Goal: Task Accomplishment & Management: Manage account settings

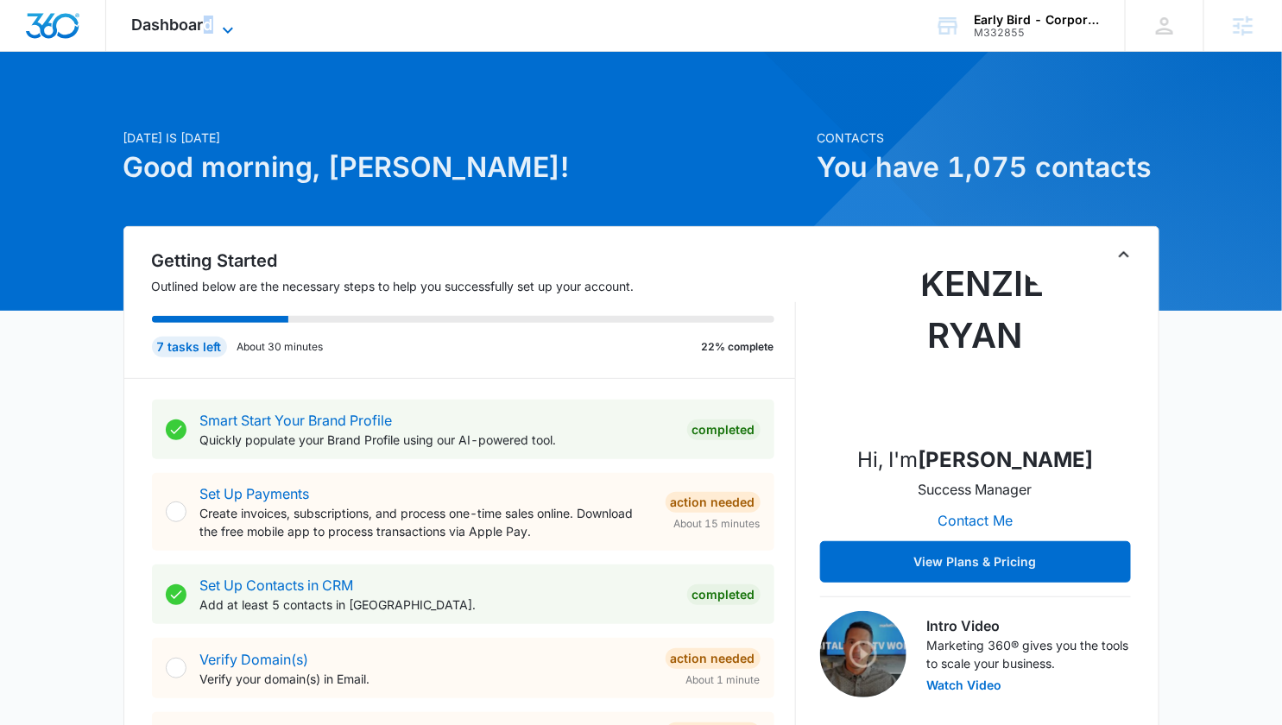
click at [209, 19] on span "Dashboard" at bounding box center [172, 25] width 81 height 18
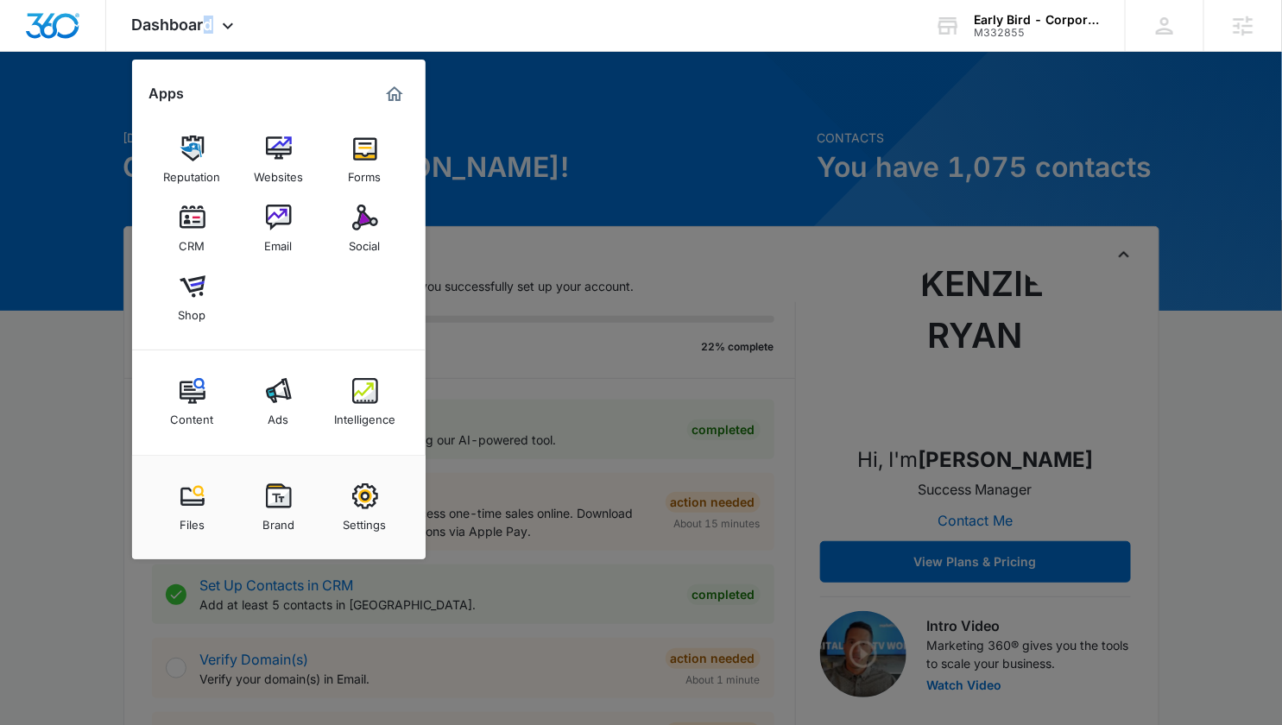
drag, startPoint x: 279, startPoint y: 208, endPoint x: 297, endPoint y: 235, distance: 32.3
click at [279, 208] on img at bounding box center [279, 218] width 26 height 26
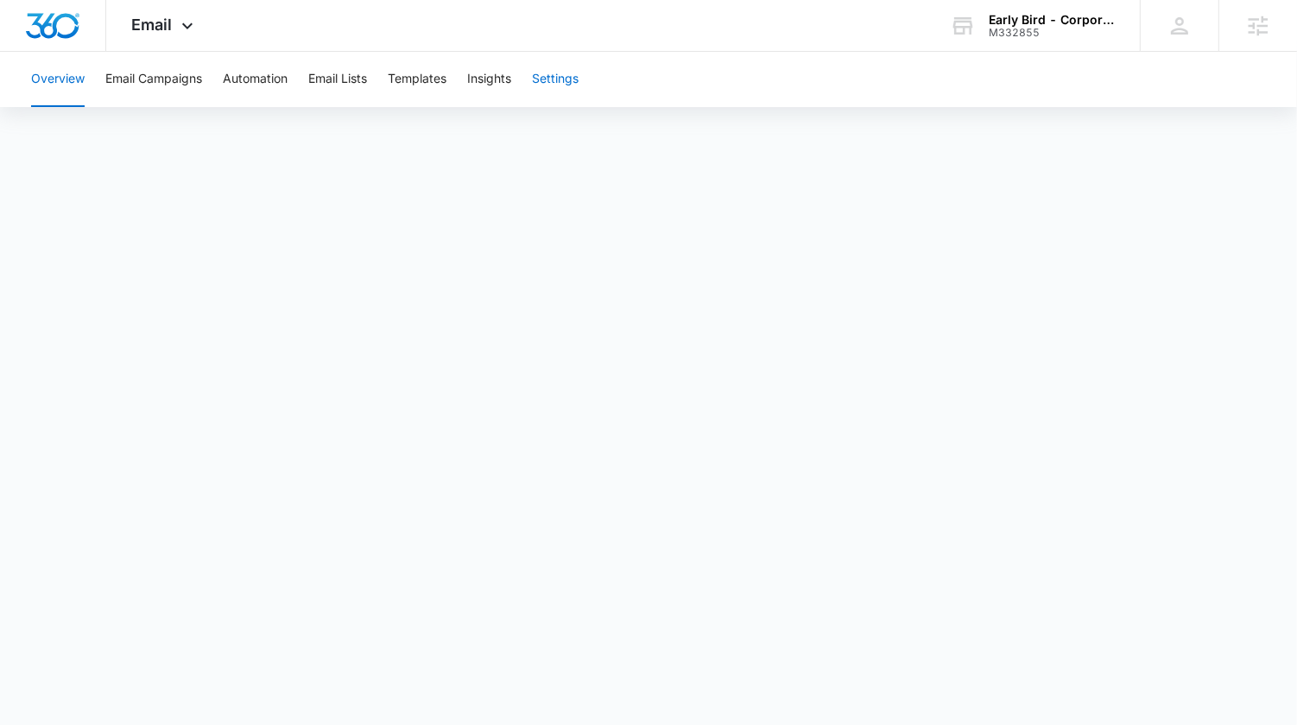
click at [568, 74] on button "Settings" at bounding box center [555, 79] width 47 height 55
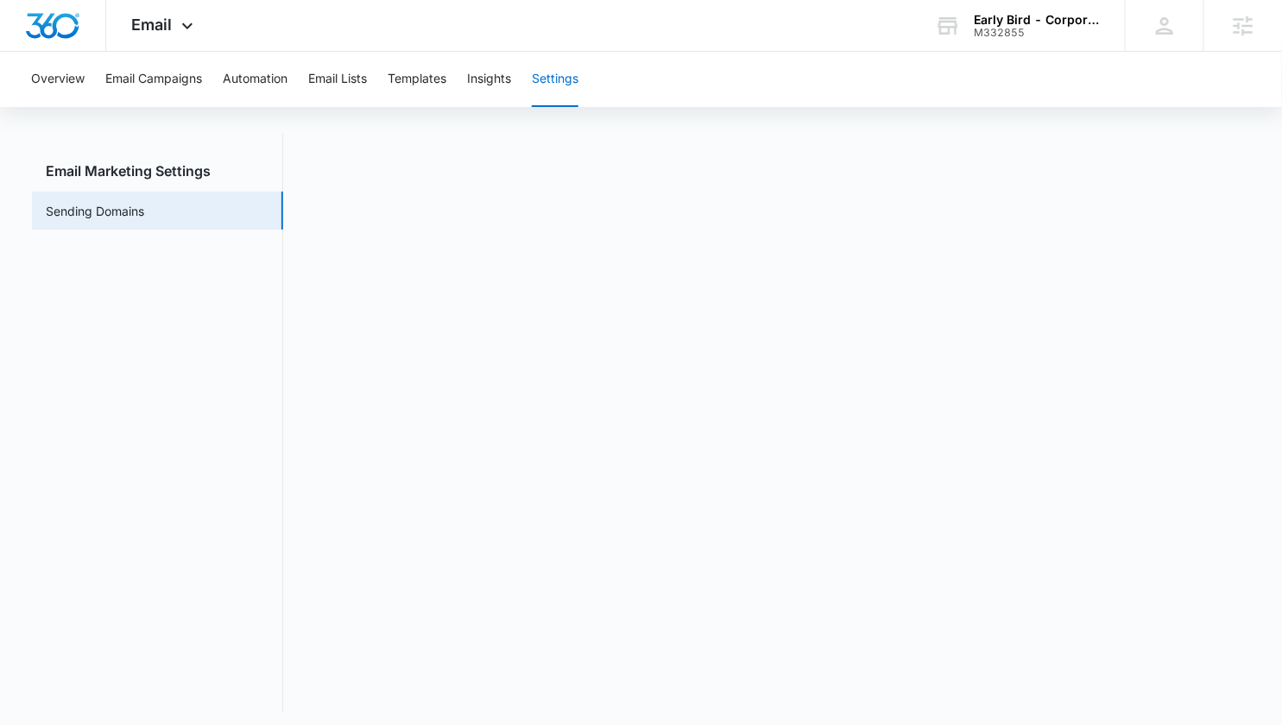
scroll to position [37, 0]
